Goal: Task Accomplishment & Management: Complete application form

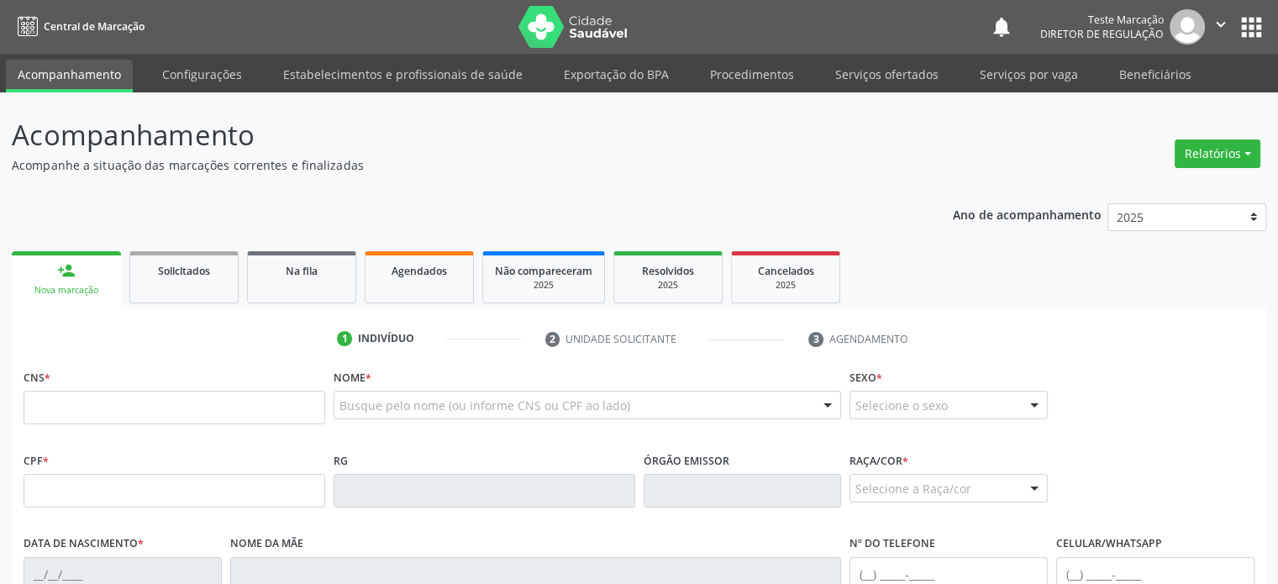
drag, startPoint x: 556, startPoint y: 349, endPoint x: 453, endPoint y: 351, distance: 103.4
click at [555, 349] on li "2 Unidade solicitante" at bounding box center [665, 339] width 264 height 29
click at [165, 414] on input "text" at bounding box center [175, 408] width 302 height 34
click at [969, 279] on ul "person_add Nova marcação Solicitados Na fila Agendados Não compareceram 2025 Re…" at bounding box center [639, 277] width 1255 height 61
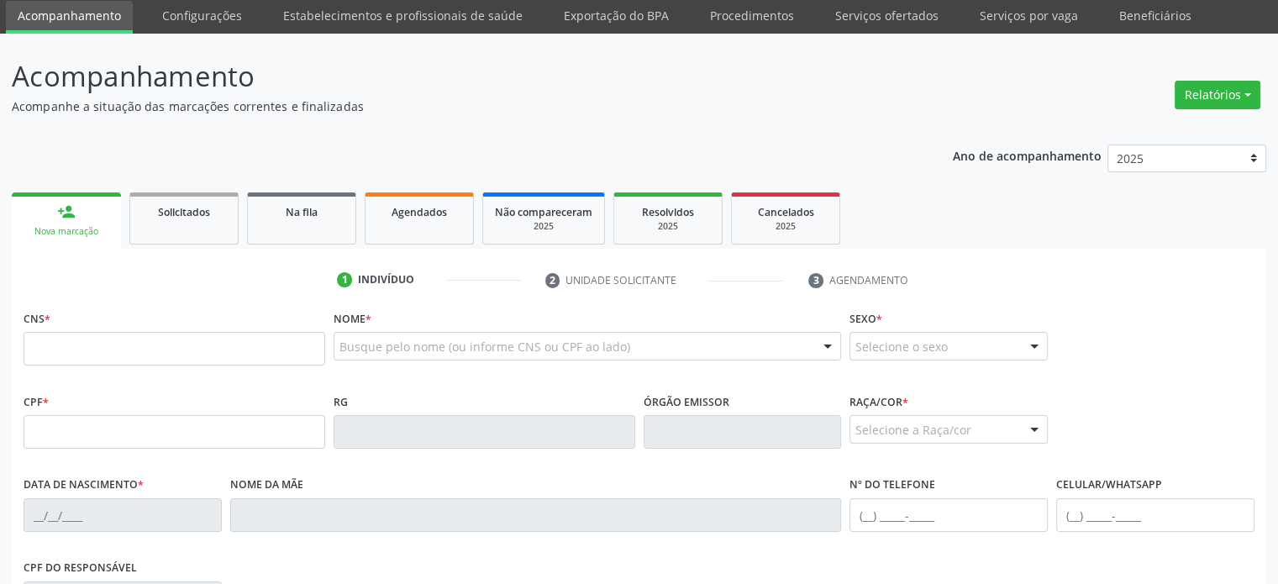
scroll to position [84, 0]
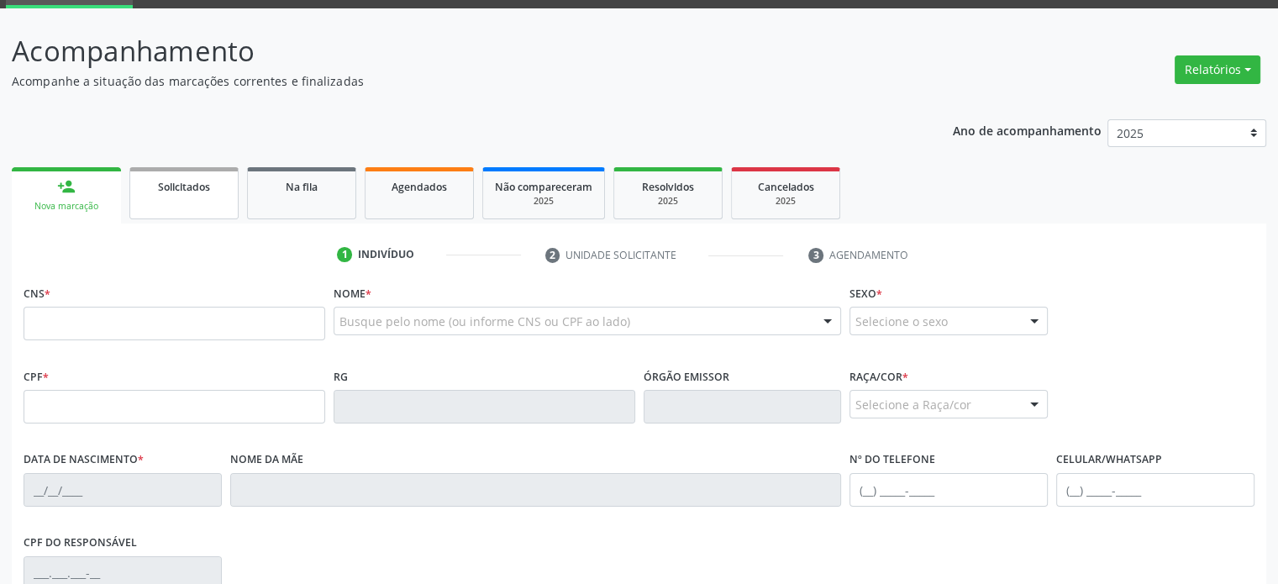
click at [185, 192] on span "Solicitados" at bounding box center [184, 187] width 52 height 14
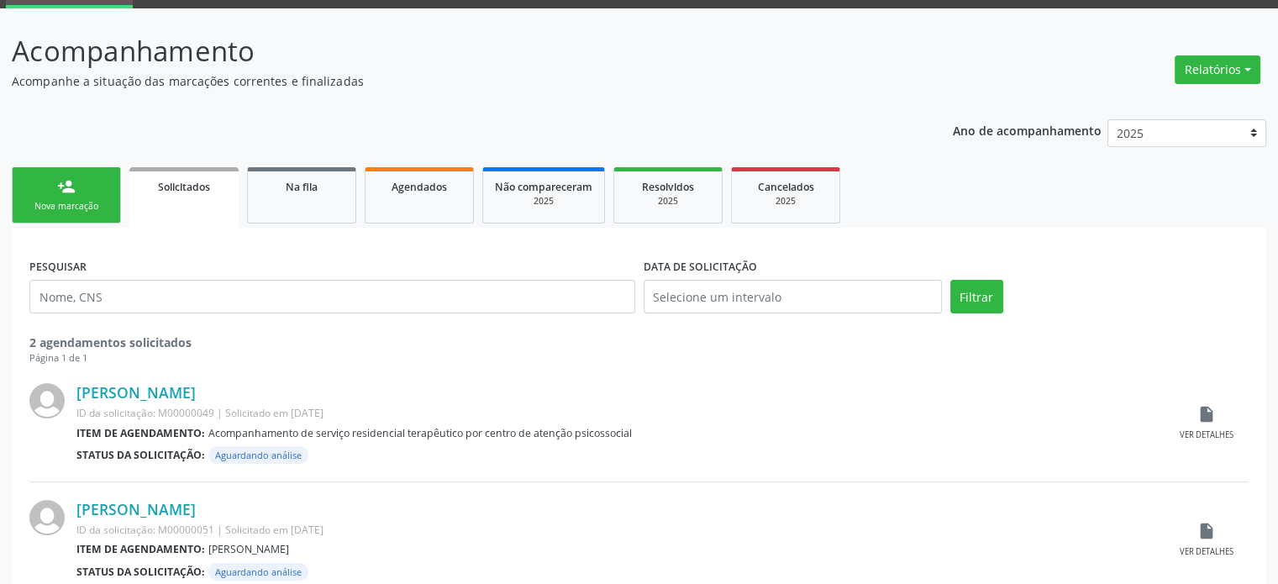
drag, startPoint x: 486, startPoint y: 458, endPoint x: 203, endPoint y: 406, distance: 288.0
click at [457, 456] on div "Status da solicitação: Aguardando análise" at bounding box center [620, 455] width 1088 height 18
click at [179, 392] on link "[PERSON_NAME]" at bounding box center [135, 392] width 119 height 18
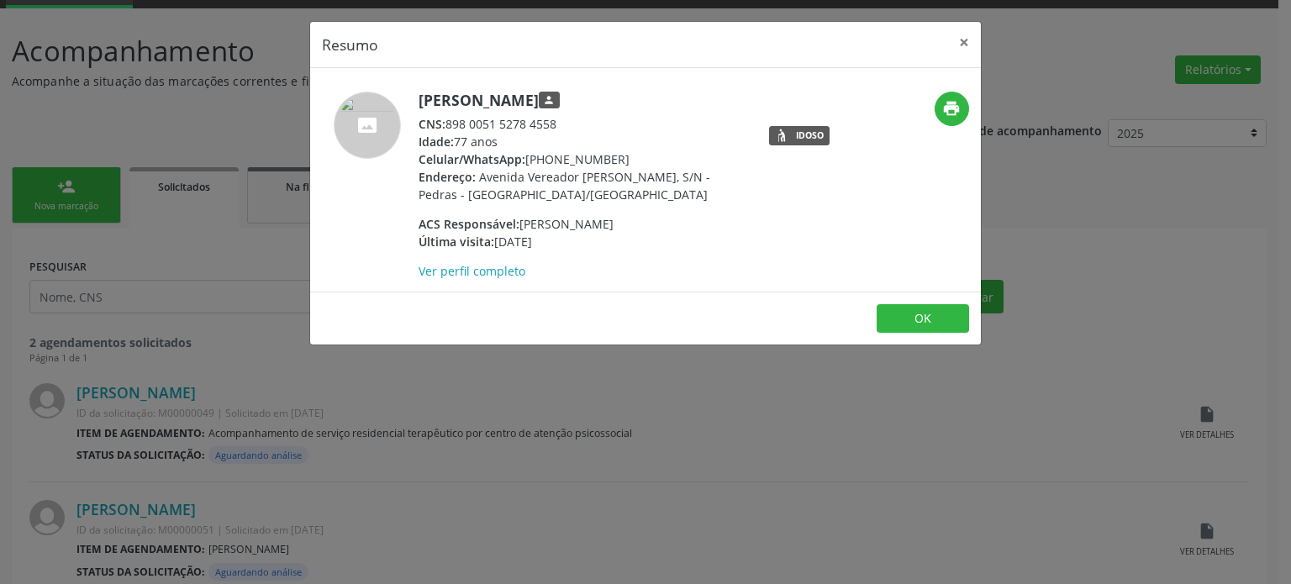
drag, startPoint x: 557, startPoint y: 124, endPoint x: 448, endPoint y: 124, distance: 109.3
click at [448, 124] on div "CNS: 898 0051 5278 4558" at bounding box center [582, 124] width 327 height 18
copy div "898 0051 5278 4558"
click at [228, 134] on div "Resumo × [PERSON_NAME] person CNS: 898 0051 5278 4558 Idade: 77 anos Celular/Wh…" at bounding box center [645, 292] width 1291 height 584
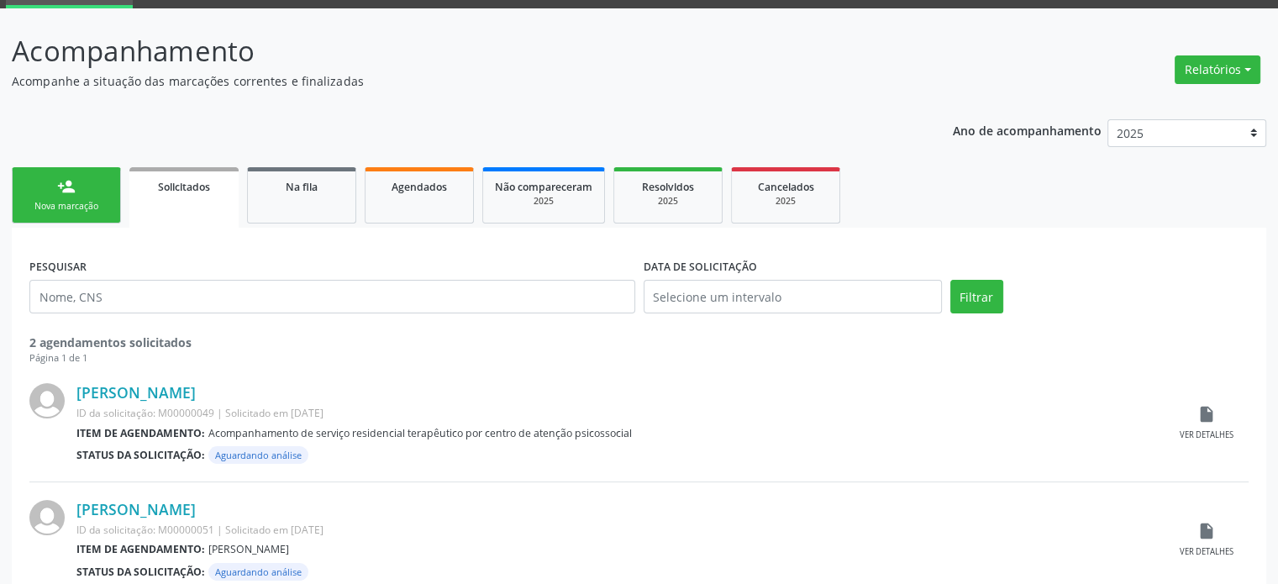
drag, startPoint x: 417, startPoint y: 352, endPoint x: 269, endPoint y: 25, distance: 358.8
click at [416, 349] on div "2 agendamentos solicitados Página 1 de 1" at bounding box center [639, 350] width 1220 height 32
click at [44, 177] on link "person_add Nova marcação" at bounding box center [66, 195] width 109 height 56
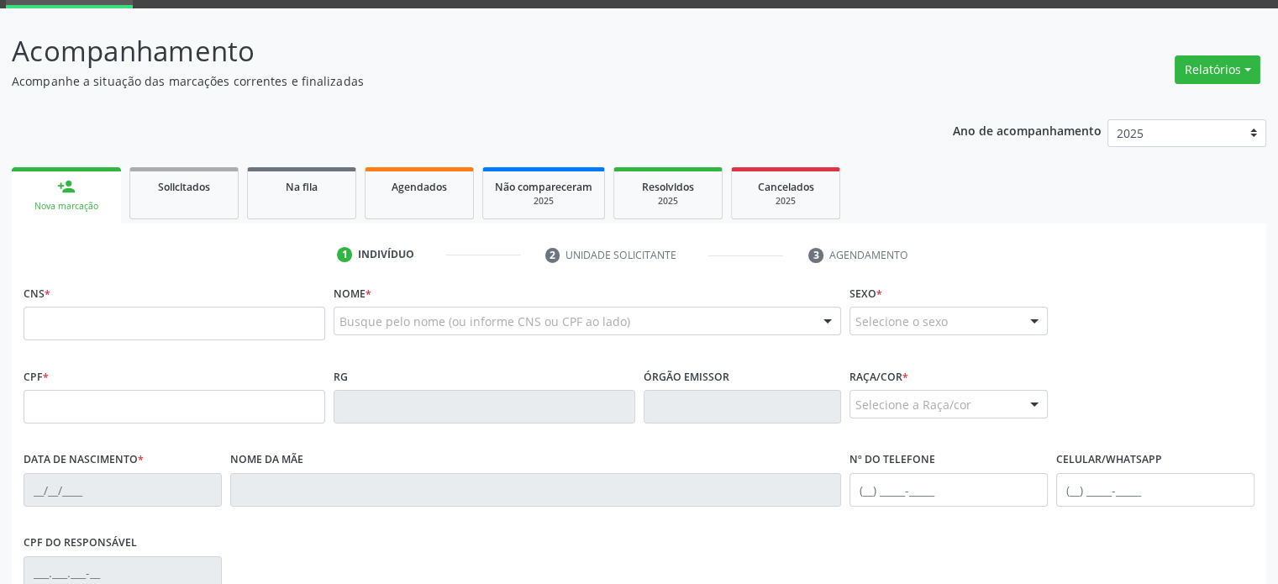
click at [71, 197] on link "person_add Nova marcação" at bounding box center [66, 195] width 109 height 56
drag, startPoint x: 206, startPoint y: 354, endPoint x: 192, endPoint y: 334, distance: 24.7
click at [203, 350] on div "CNS *" at bounding box center [174, 322] width 310 height 83
click at [179, 307] on input "text" at bounding box center [175, 324] width 302 height 34
paste input "898 0051 5278 4558"
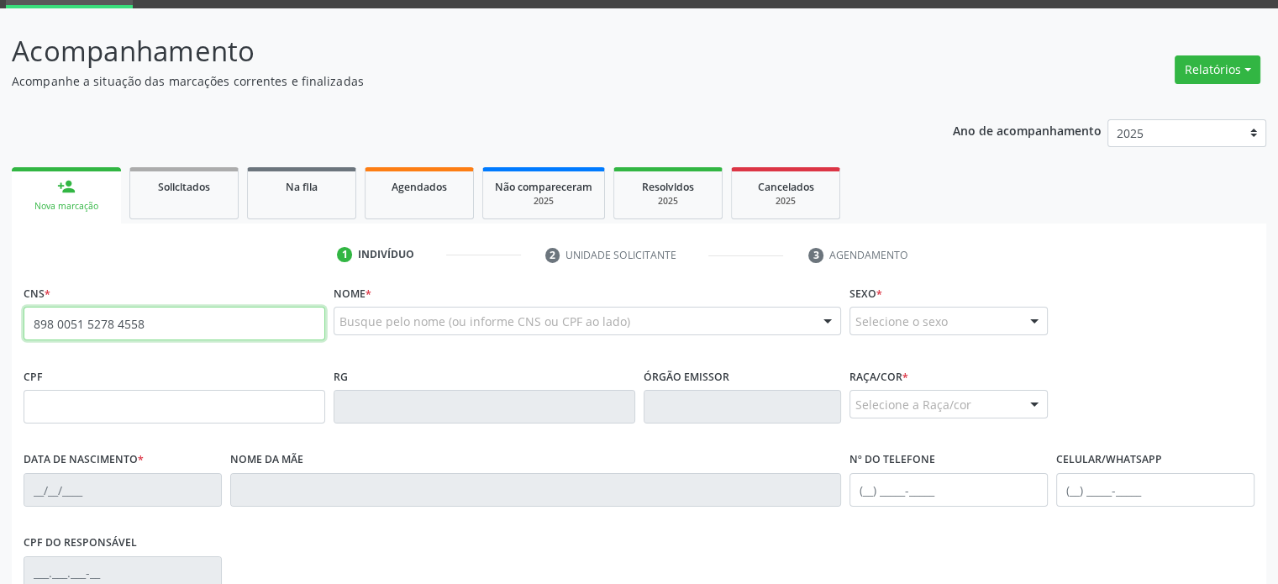
type input "898 0051 5278 4558"
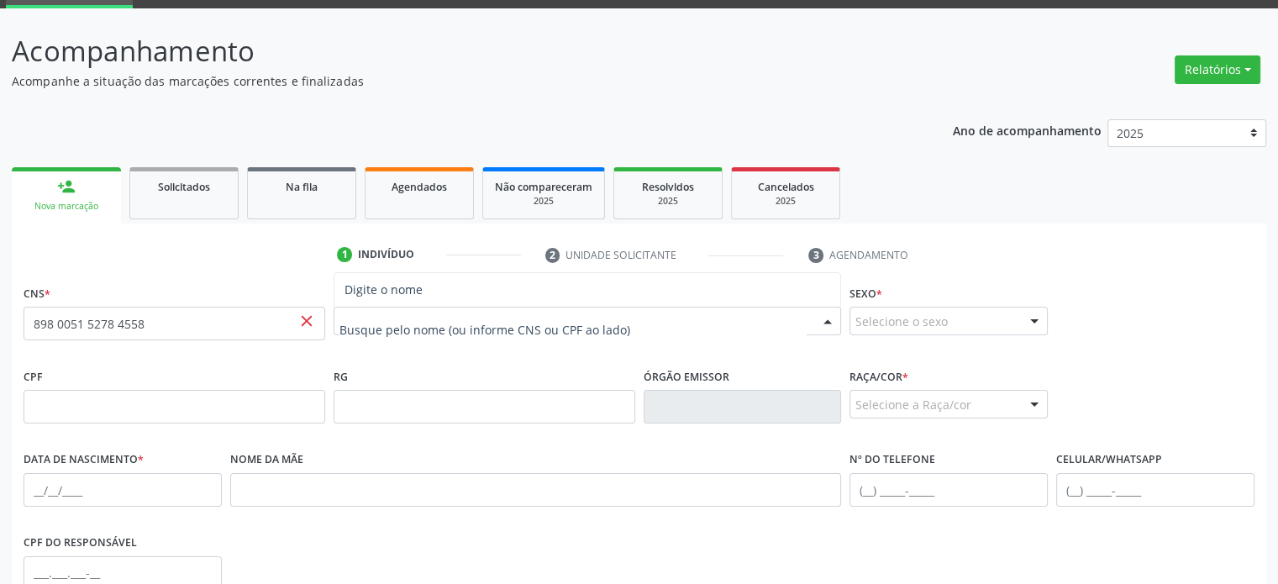
drag, startPoint x: 1098, startPoint y: 208, endPoint x: 1103, endPoint y: 200, distance: 9.8
click at [1102, 204] on ul "person_add Nova marcação Solicitados Na fila Agendados Não compareceram 2025 Re…" at bounding box center [639, 193] width 1255 height 61
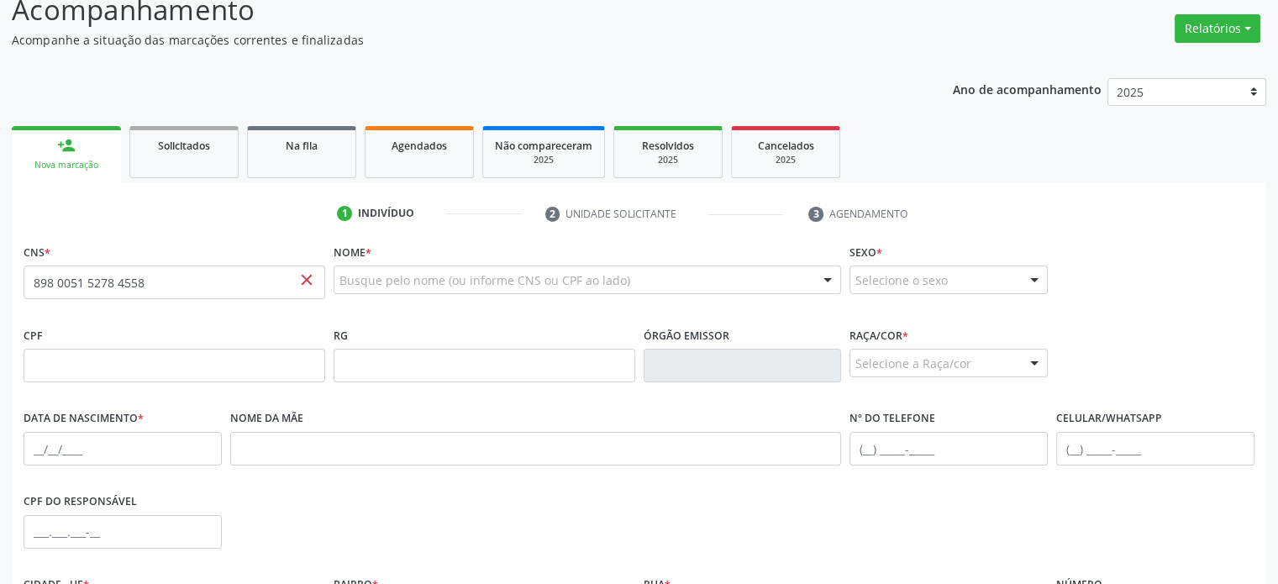
scroll to position [168, 0]
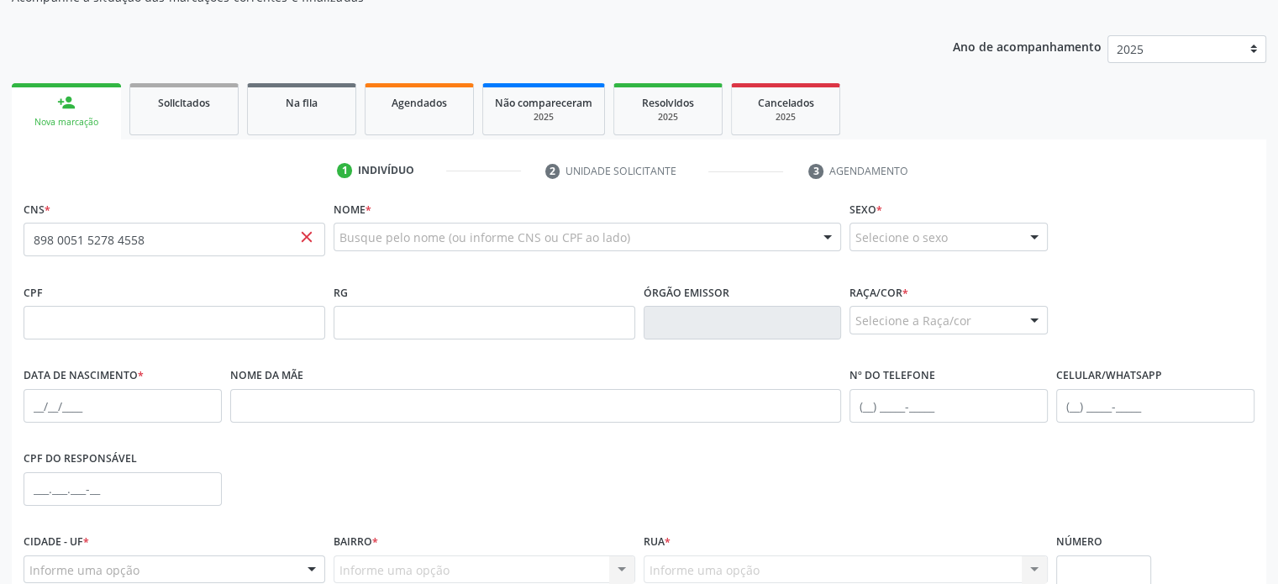
click at [1194, 113] on ul "person_add Nova marcação Solicitados Na fila Agendados Não compareceram 2025 Re…" at bounding box center [639, 109] width 1255 height 61
click at [1194, 51] on select "2025 2024 2023 2022 2021 2020 2019" at bounding box center [1187, 49] width 159 height 29
select select "2024"
click at [1108, 35] on select "2025 2024 2023 2022 2021 2020 2019" at bounding box center [1187, 49] width 159 height 29
click at [1168, 129] on ul "person_add Nova marcação Solicitados Na fila Agendados Não compareceram 2024 Re…" at bounding box center [639, 109] width 1255 height 61
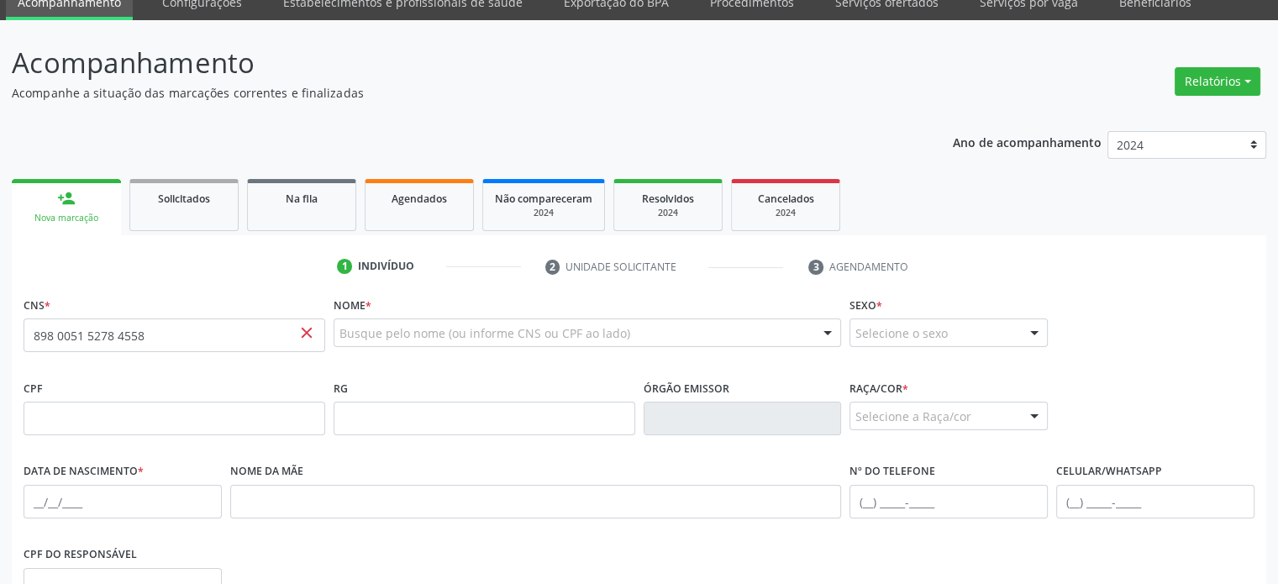
scroll to position [0, 0]
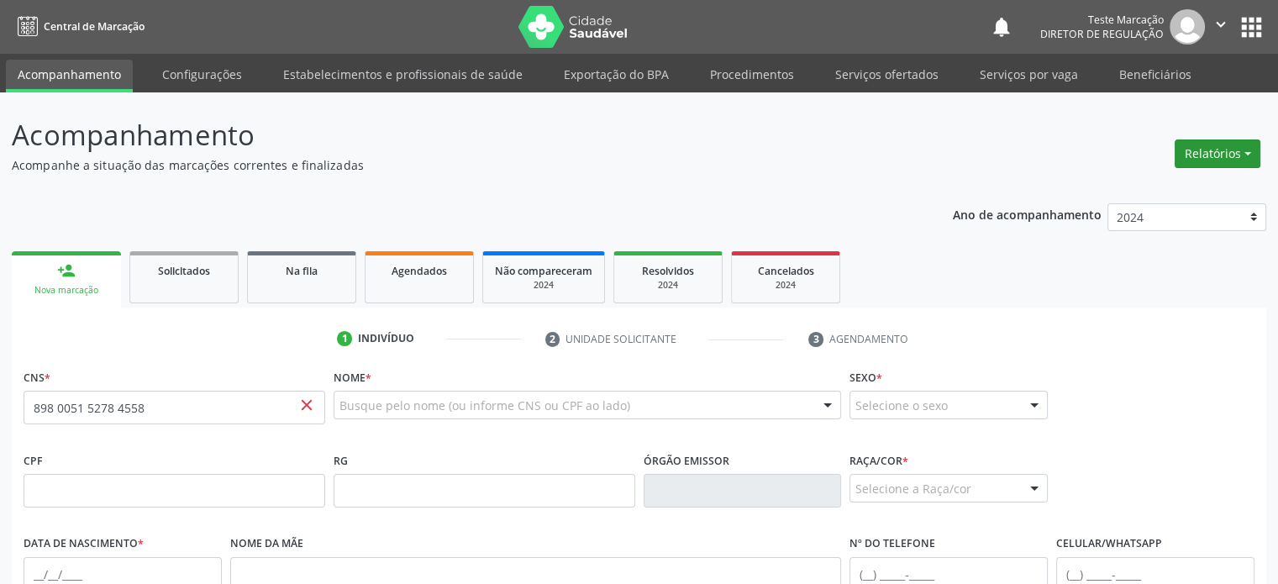
click at [1236, 155] on button "Relatórios" at bounding box center [1218, 154] width 86 height 29
click at [1203, 28] on img at bounding box center [1187, 26] width 35 height 35
click at [1217, 20] on icon "" at bounding box center [1221, 24] width 18 height 18
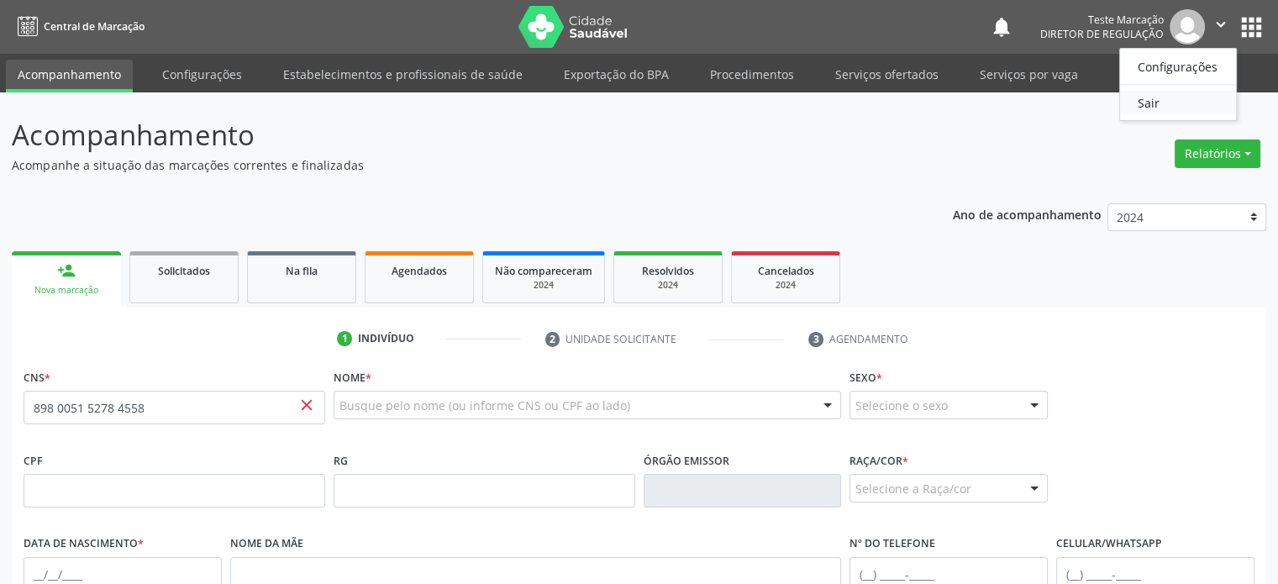
click at [1046, 130] on header "Acompanhamento Acompanhe a situação das marcações correntes e finalizadas Relat…" at bounding box center [639, 144] width 1255 height 60
click at [1251, 19] on button "apps" at bounding box center [1251, 27] width 29 height 29
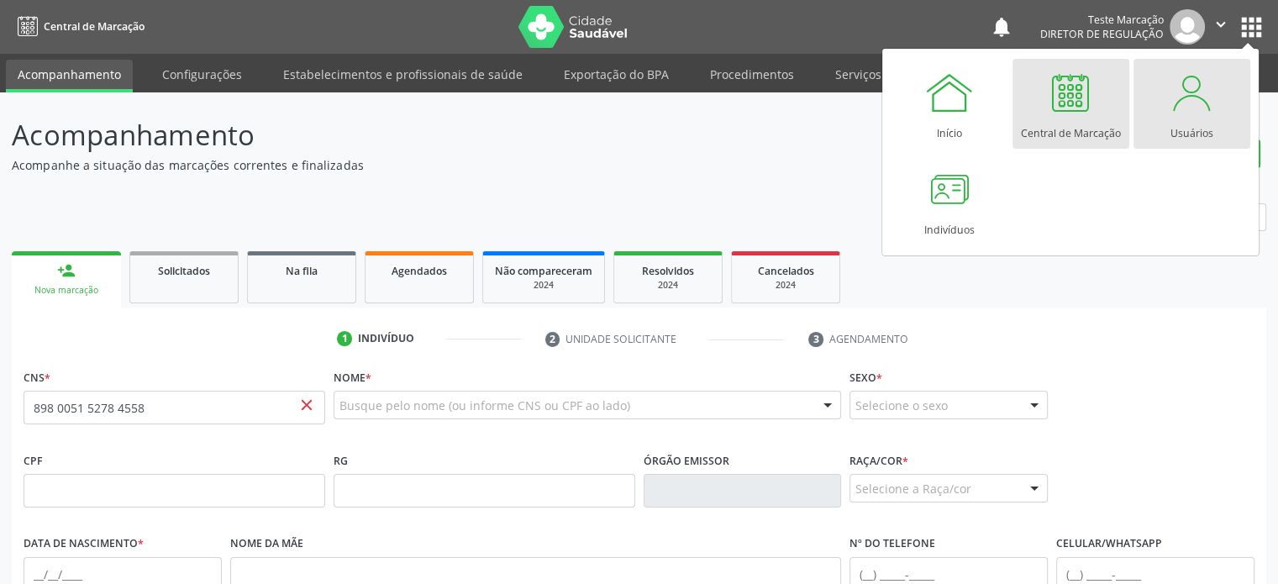
click at [1185, 133] on div "Usuários" at bounding box center [1192, 129] width 43 height 23
